Goal: Transaction & Acquisition: Book appointment/travel/reservation

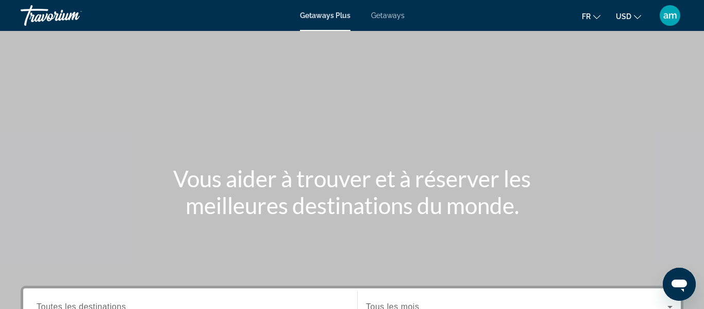
click at [633, 14] on button "USD USD ($) MXN (Mex$) CAD (Can$) GBP (£) EUR (€) AUD (A$) NZD (NZ$) CNY (CN¥)" at bounding box center [628, 16] width 25 height 15
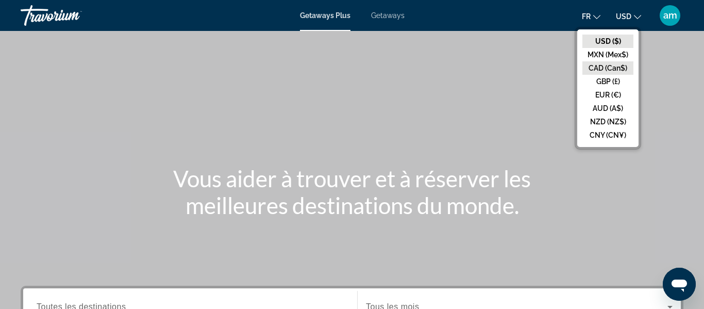
click at [617, 68] on button "CAD (Can$)" at bounding box center [608, 67] width 51 height 13
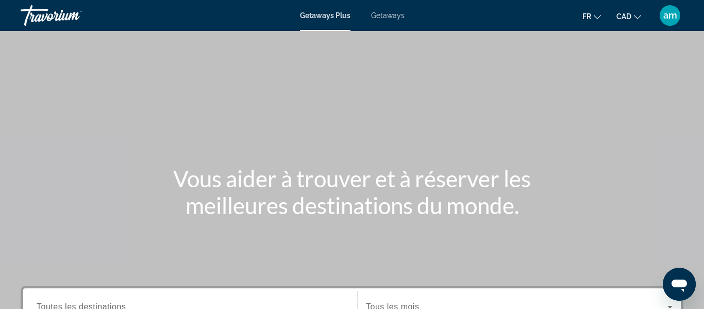
click at [333, 16] on span "Getaways Plus" at bounding box center [325, 15] width 51 height 8
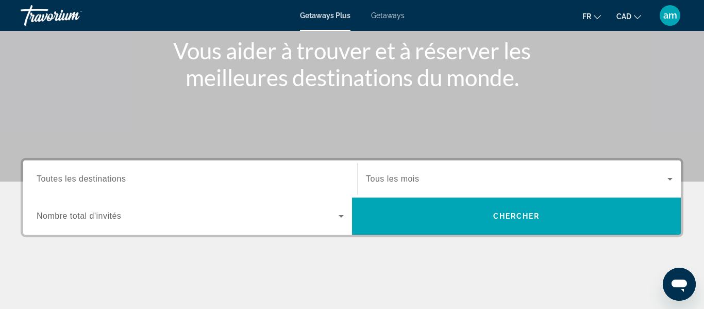
click at [153, 173] on input "Destination Toutes les destinations" at bounding box center [190, 179] width 307 height 12
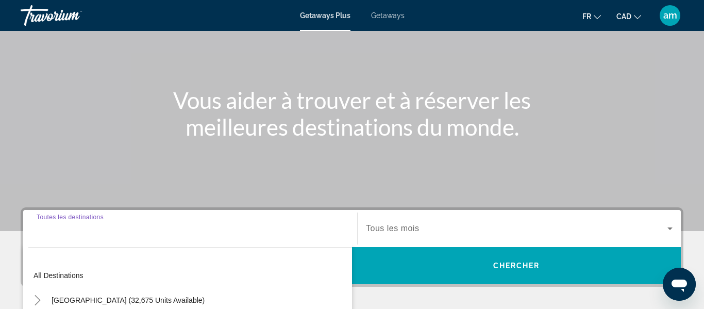
click at [80, 233] on input "Destination Toutes les destinations" at bounding box center [190, 229] width 307 height 12
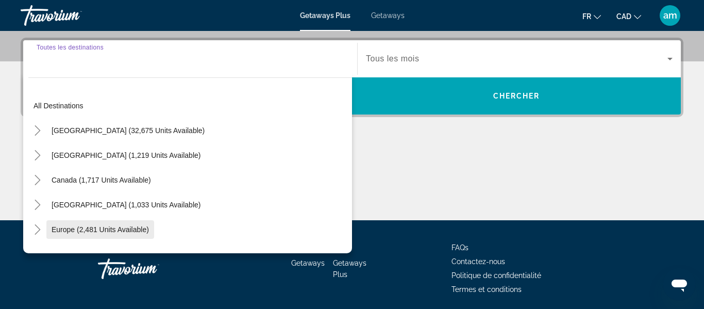
scroll to position [252, 0]
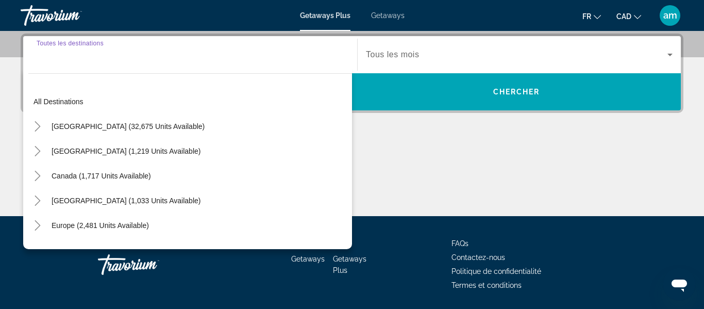
click at [99, 51] on input "Destination Toutes les destinations" at bounding box center [190, 55] width 307 height 12
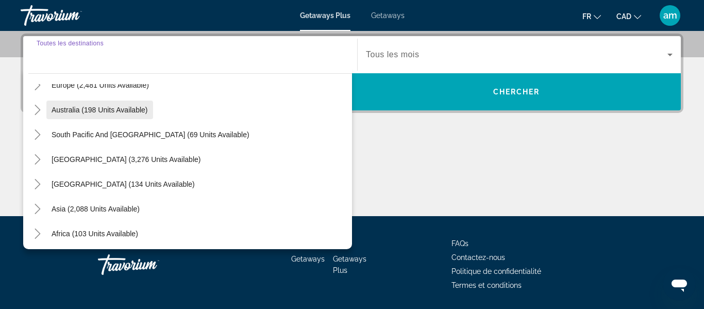
scroll to position [146, 0]
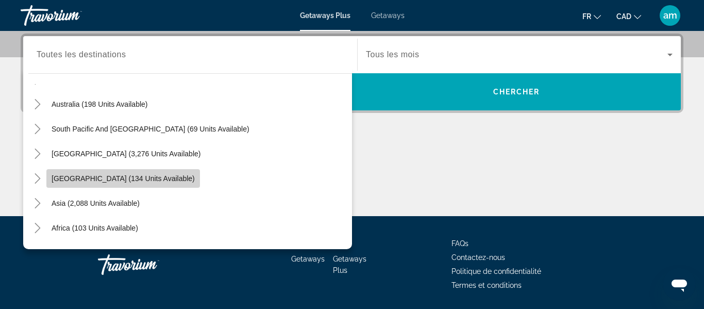
click at [139, 182] on span "[GEOGRAPHIC_DATA] (134 units available)" at bounding box center [123, 178] width 143 height 8
type input "**********"
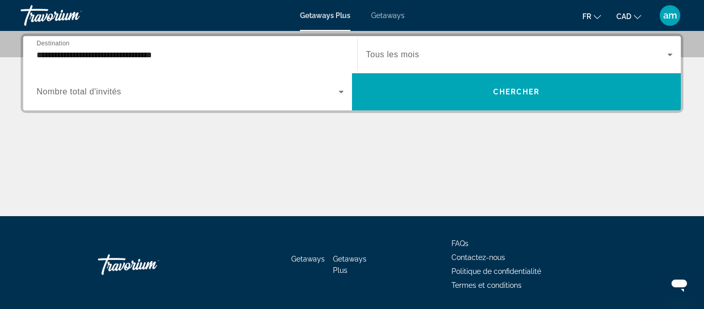
click at [446, 47] on div "Search widget" at bounding box center [519, 54] width 307 height 29
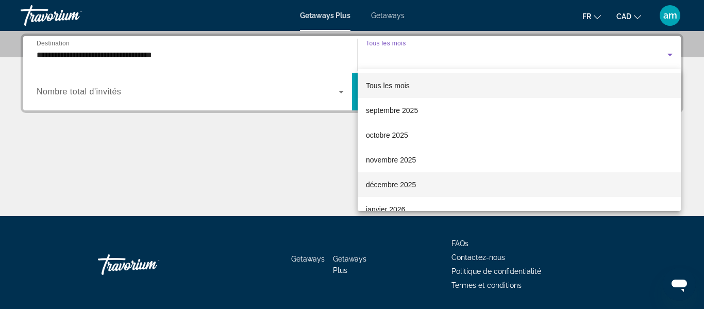
click at [411, 181] on span "décembre 2025" at bounding box center [391, 184] width 50 height 12
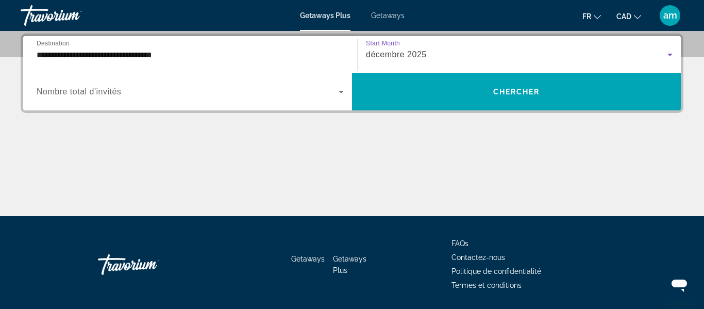
click at [275, 93] on span "Search widget" at bounding box center [188, 92] width 302 height 12
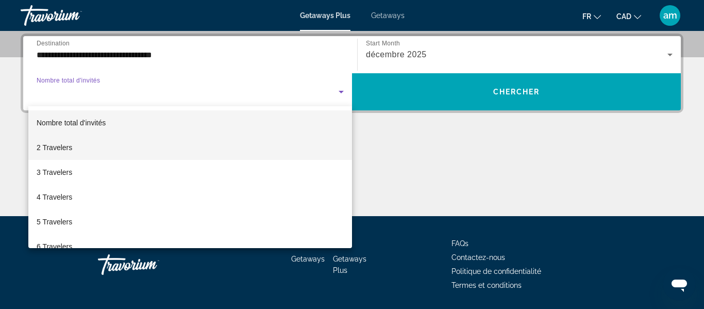
click at [235, 145] on mat-option "2 Travelers" at bounding box center [190, 147] width 324 height 25
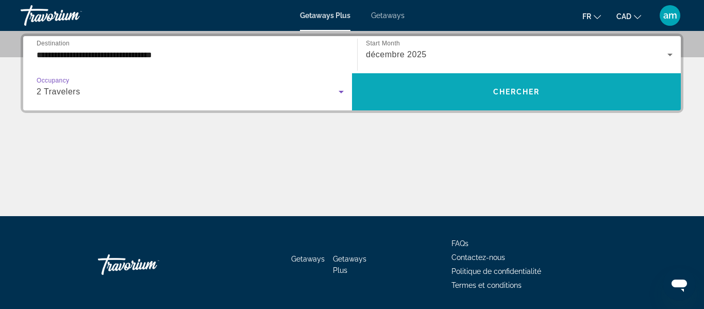
click at [464, 92] on span "Search widget" at bounding box center [516, 91] width 329 height 25
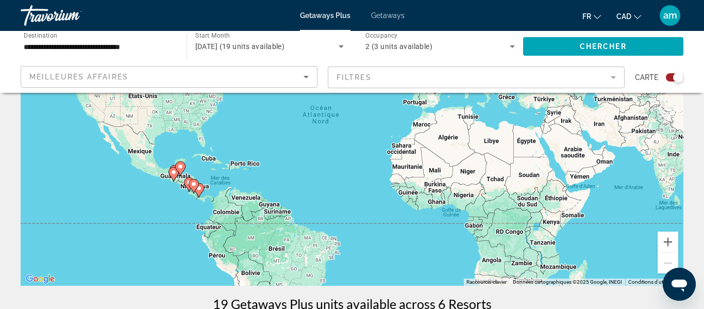
scroll to position [98, 0]
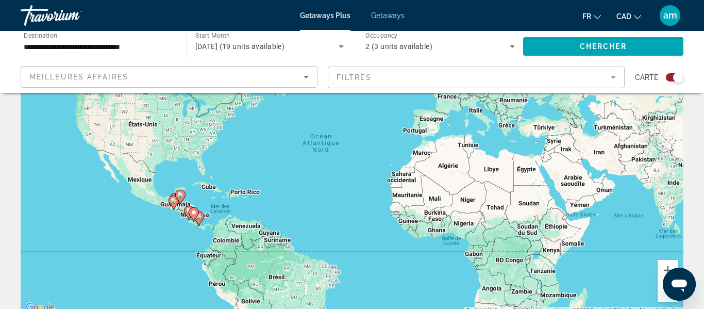
click at [352, 159] on div "Main content" at bounding box center [683, 159] width 663 height 0
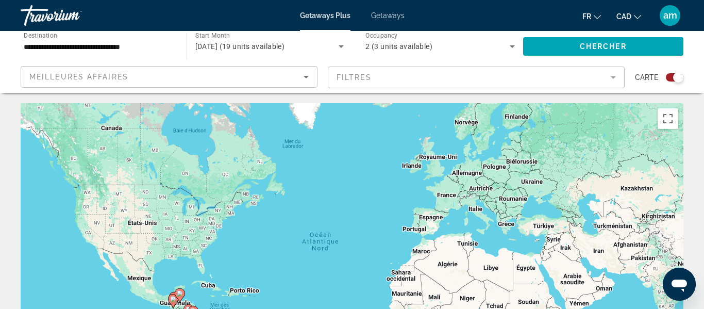
scroll to position [147, 0]
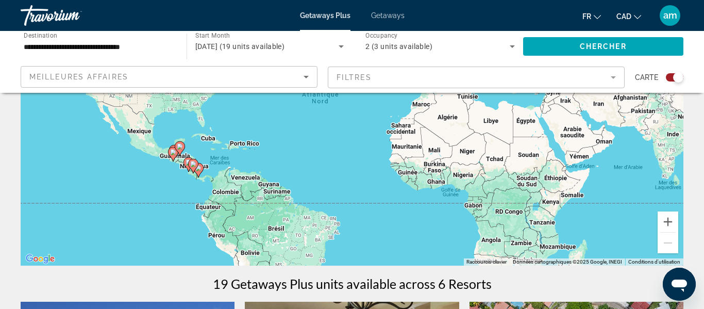
click at [177, 164] on div "Pour activer le glissement du marqueur avec le clavier, appuyez sur Alt+Entrée.…" at bounding box center [352, 110] width 663 height 309
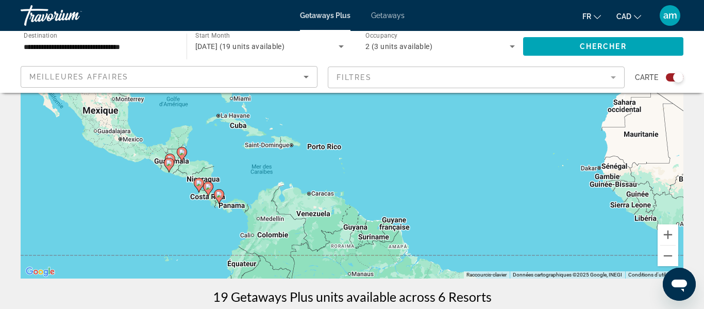
scroll to position [131, 0]
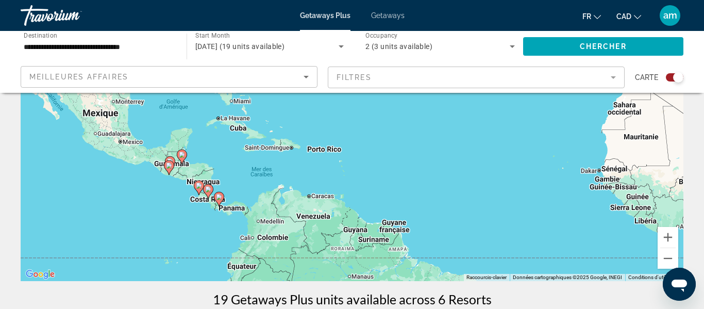
click at [150, 187] on div "Pour activer le glissement du marqueur avec le clavier, appuyez sur Alt+Entrée.…" at bounding box center [352, 126] width 663 height 309
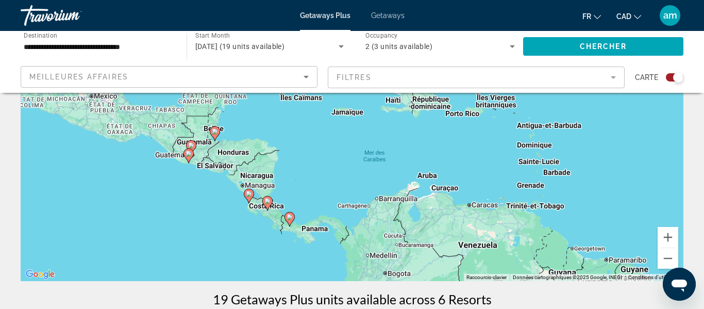
click at [174, 188] on div "Pour activer le glissement du marqueur avec le clavier, appuyez sur Alt+Entrée.…" at bounding box center [352, 126] width 663 height 309
click at [173, 187] on div "Pour activer le glissement du marqueur avec le clavier, appuyez sur Alt+Entrée.…" at bounding box center [352, 126] width 663 height 309
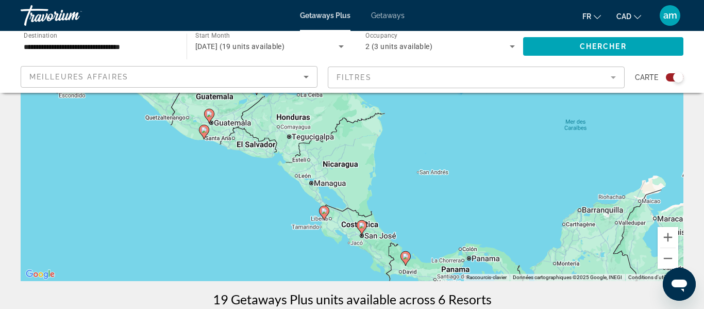
click at [325, 210] on image "Main content" at bounding box center [324, 211] width 6 height 6
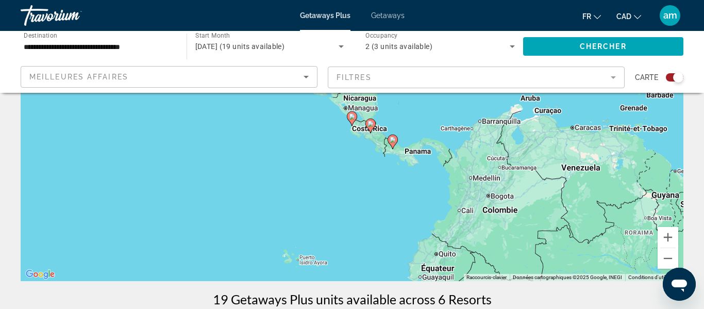
click at [351, 118] on image "Main content" at bounding box center [352, 116] width 6 height 6
type input "**********"
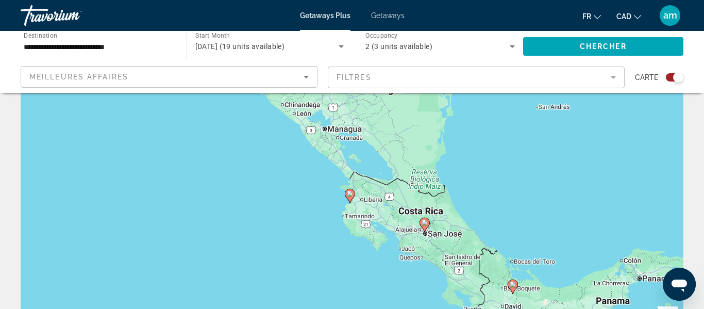
scroll to position [46, 0]
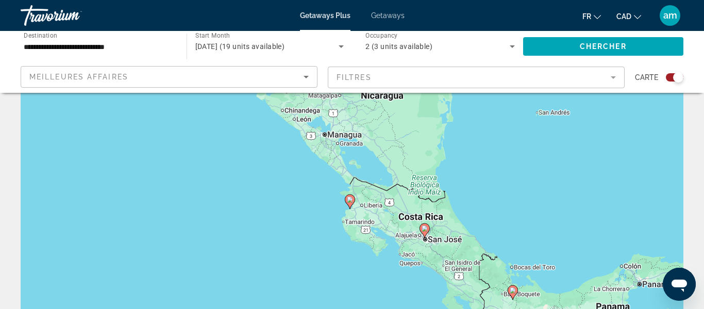
click at [356, 204] on div "Pour naviguer, utilisez les touches fléchées. Pour activer le glissement du mar…" at bounding box center [352, 211] width 663 height 309
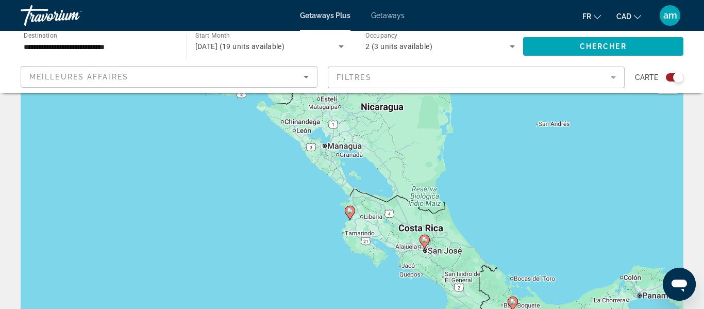
scroll to position [49, 0]
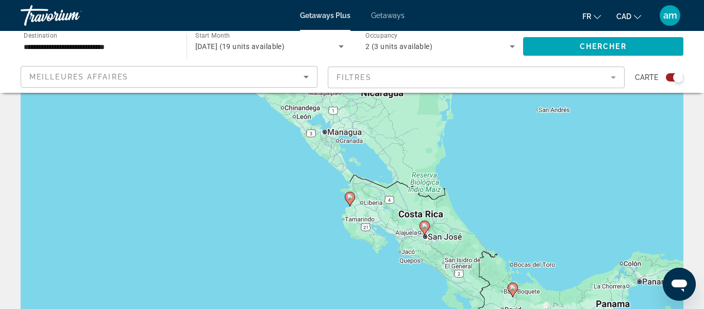
click at [306, 194] on div "Pour activer le glissement du marqueur avec le clavier, appuyez sur Alt+Entrée.…" at bounding box center [352, 208] width 663 height 309
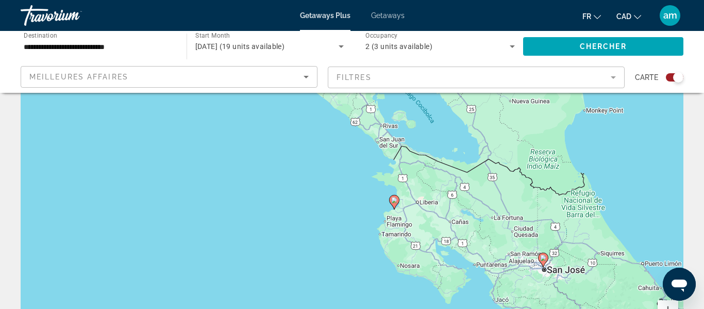
scroll to position [140, 0]
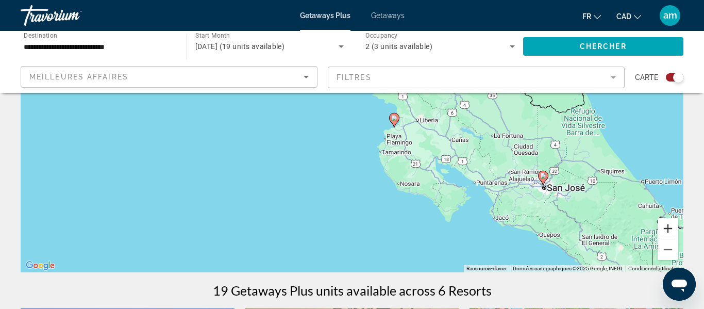
click at [664, 225] on button "Zoom avant" at bounding box center [668, 228] width 21 height 21
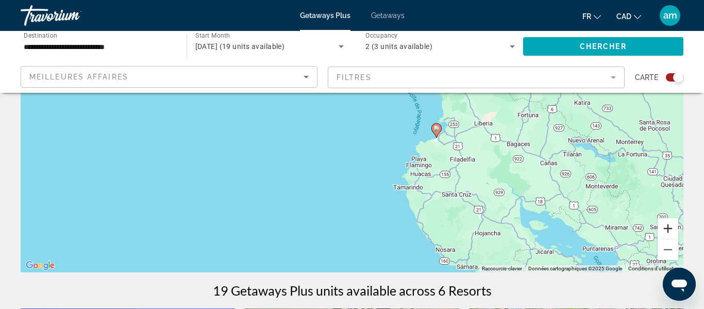
click at [664, 225] on button "Zoom avant" at bounding box center [668, 228] width 21 height 21
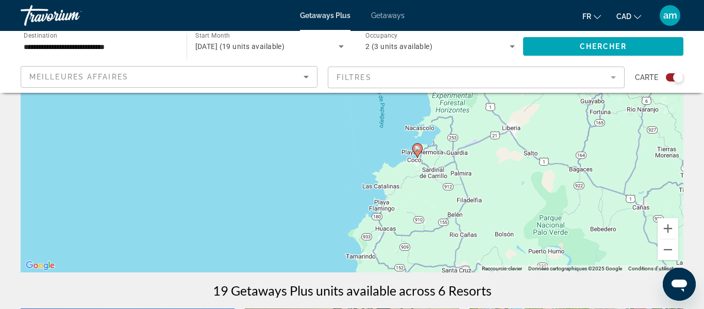
drag, startPoint x: 582, startPoint y: 184, endPoint x: 465, endPoint y: 183, distance: 117.0
click at [465, 183] on div "Pour activer le glissement du marqueur avec le clavier, appuyez sur Alt+Entrée.…" at bounding box center [352, 117] width 663 height 309
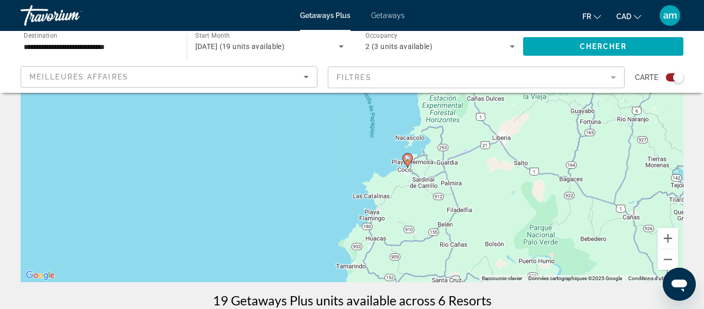
scroll to position [125, 0]
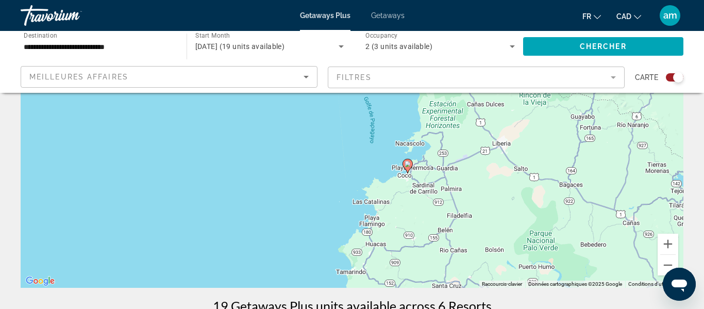
click at [406, 168] on icon "Main content" at bounding box center [407, 165] width 9 height 13
click at [411, 165] on icon "Main content" at bounding box center [407, 165] width 9 height 13
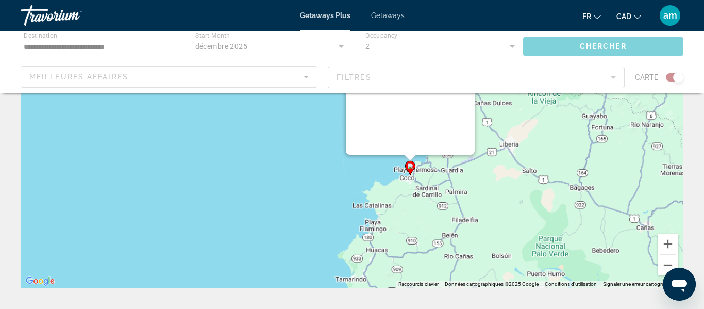
scroll to position [16, 0]
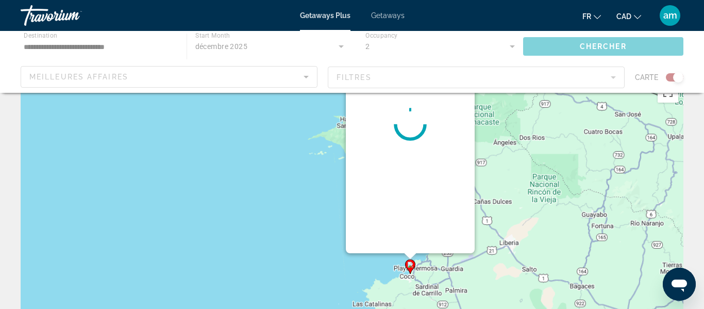
click at [411, 232] on div "Pour naviguer, utilisez les touches fléchées. Pour activer le glissement du mar…" at bounding box center [683, 232] width 663 height 0
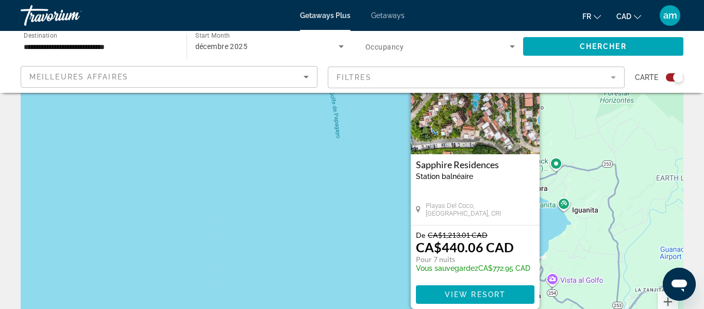
scroll to position [107, 0]
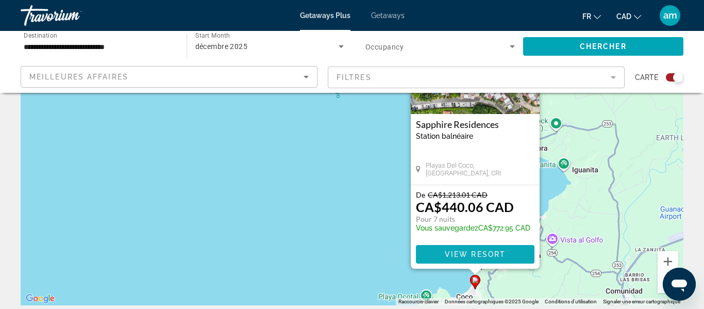
click at [467, 247] on span "Main content" at bounding box center [475, 254] width 119 height 25
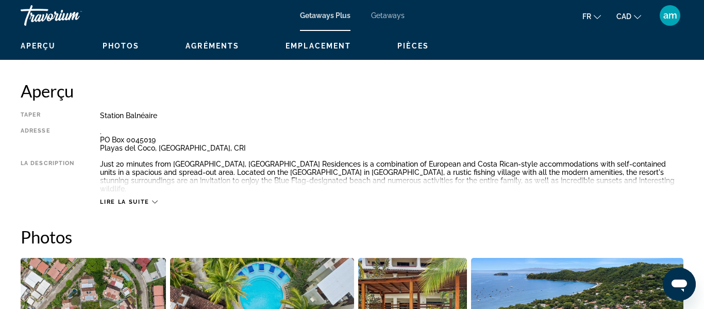
scroll to position [487, 0]
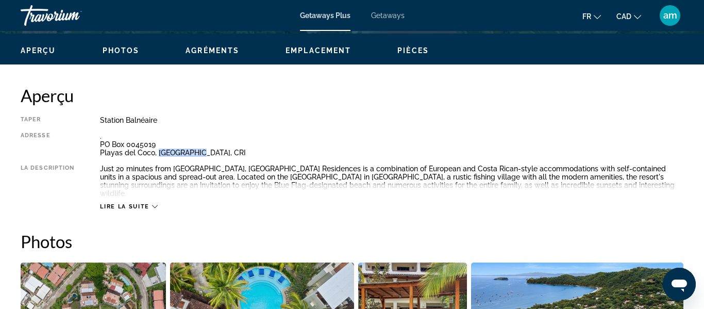
drag, startPoint x: 199, startPoint y: 151, endPoint x: 157, endPoint y: 149, distance: 41.3
click at [157, 149] on div ". PO Box 0045019 [GEOGRAPHIC_DATA], CRI" at bounding box center [392, 144] width 584 height 25
click at [253, 151] on div ". PO Box 0045019 [GEOGRAPHIC_DATA], CRI" at bounding box center [392, 144] width 584 height 25
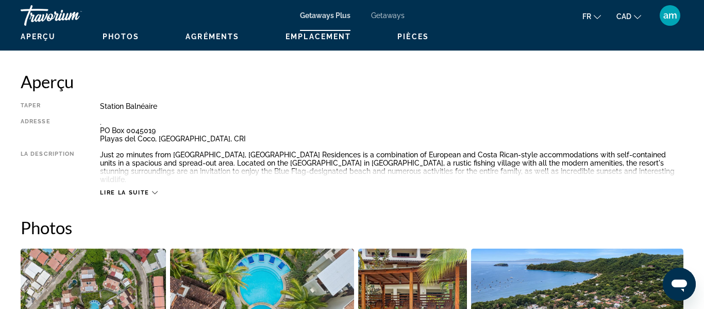
scroll to position [503, 0]
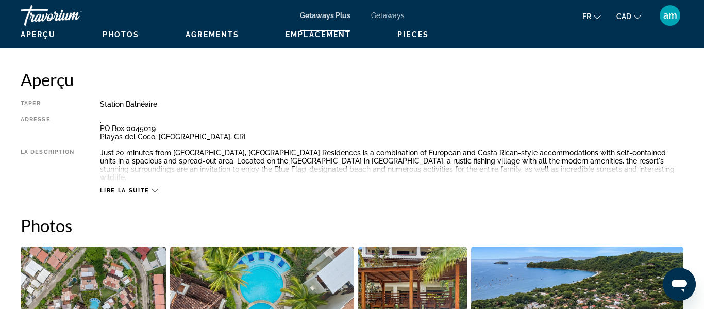
click at [157, 188] on icon "Main content" at bounding box center [155, 191] width 6 height 6
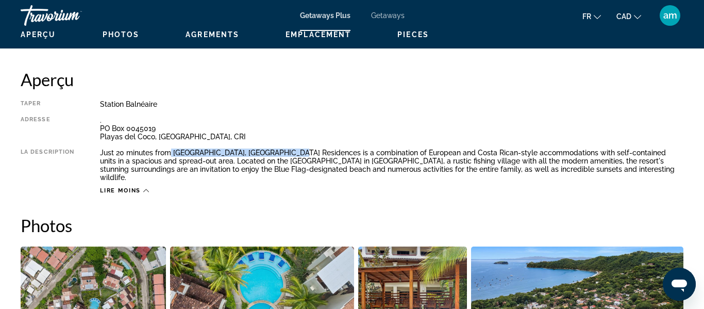
drag, startPoint x: 171, startPoint y: 151, endPoint x: 284, endPoint y: 152, distance: 112.4
click at [284, 152] on div "Just 20 minutes from [GEOGRAPHIC_DATA], [GEOGRAPHIC_DATA] Residences is a combi…" at bounding box center [392, 164] width 584 height 33
copy div "[GEOGRAPHIC_DATA],"
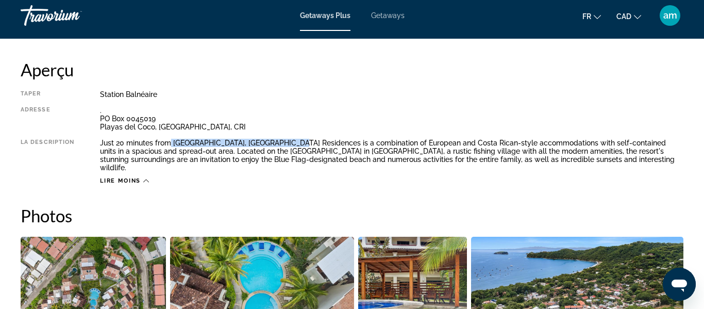
scroll to position [494, 0]
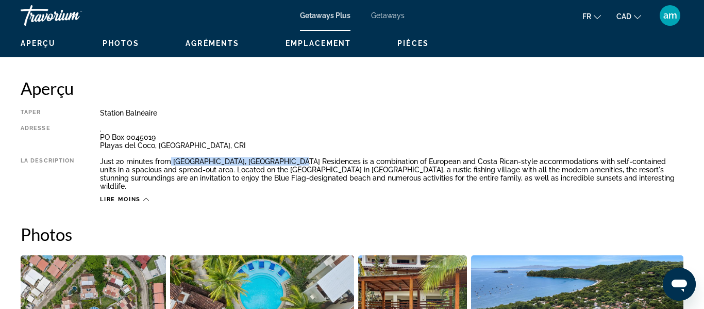
click at [120, 42] on span "Photos" at bounding box center [121, 43] width 37 height 8
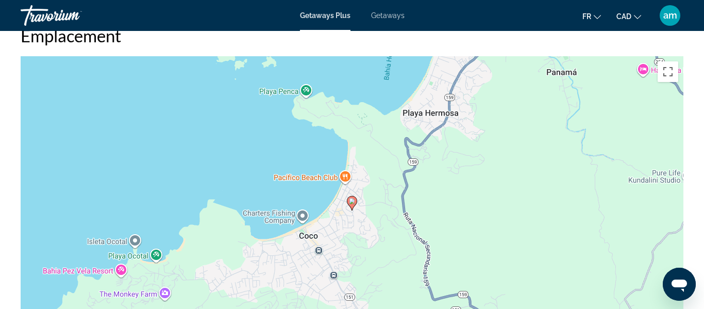
scroll to position [1573, 0]
